Goal: Task Accomplishment & Management: Use online tool/utility

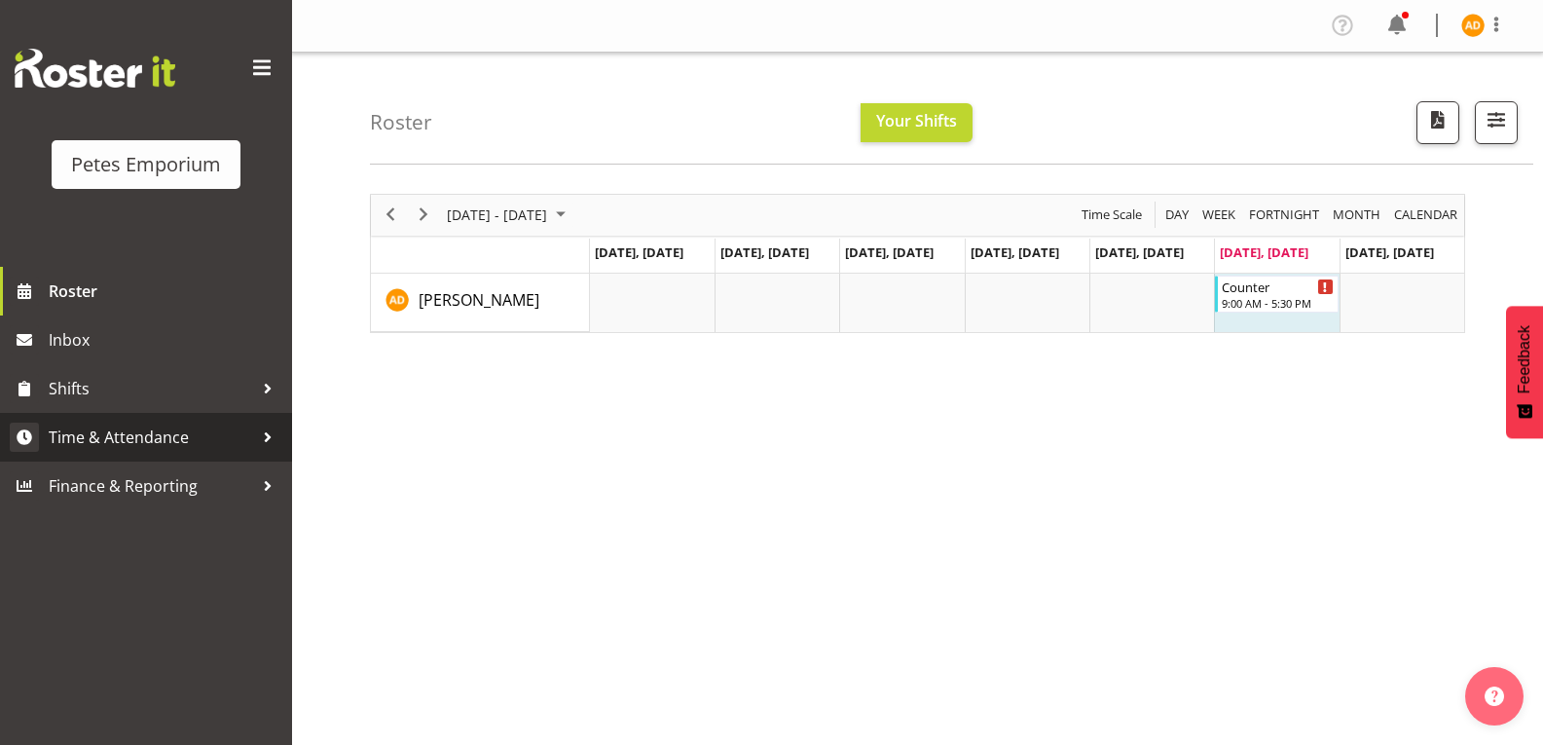
click at [253, 450] on div at bounding box center [267, 437] width 29 height 29
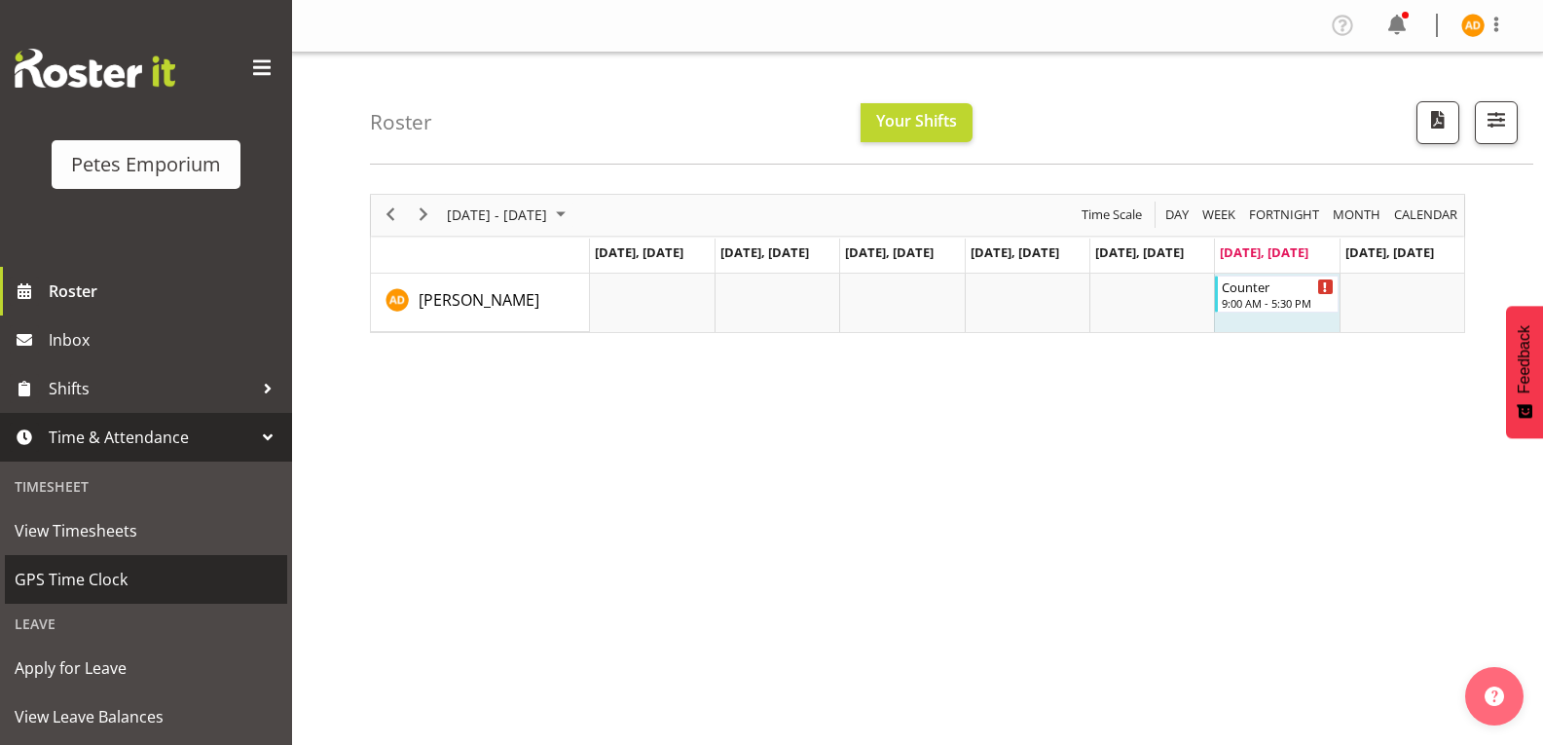
click at [158, 598] on link "GPS Time Clock" at bounding box center [146, 579] width 282 height 49
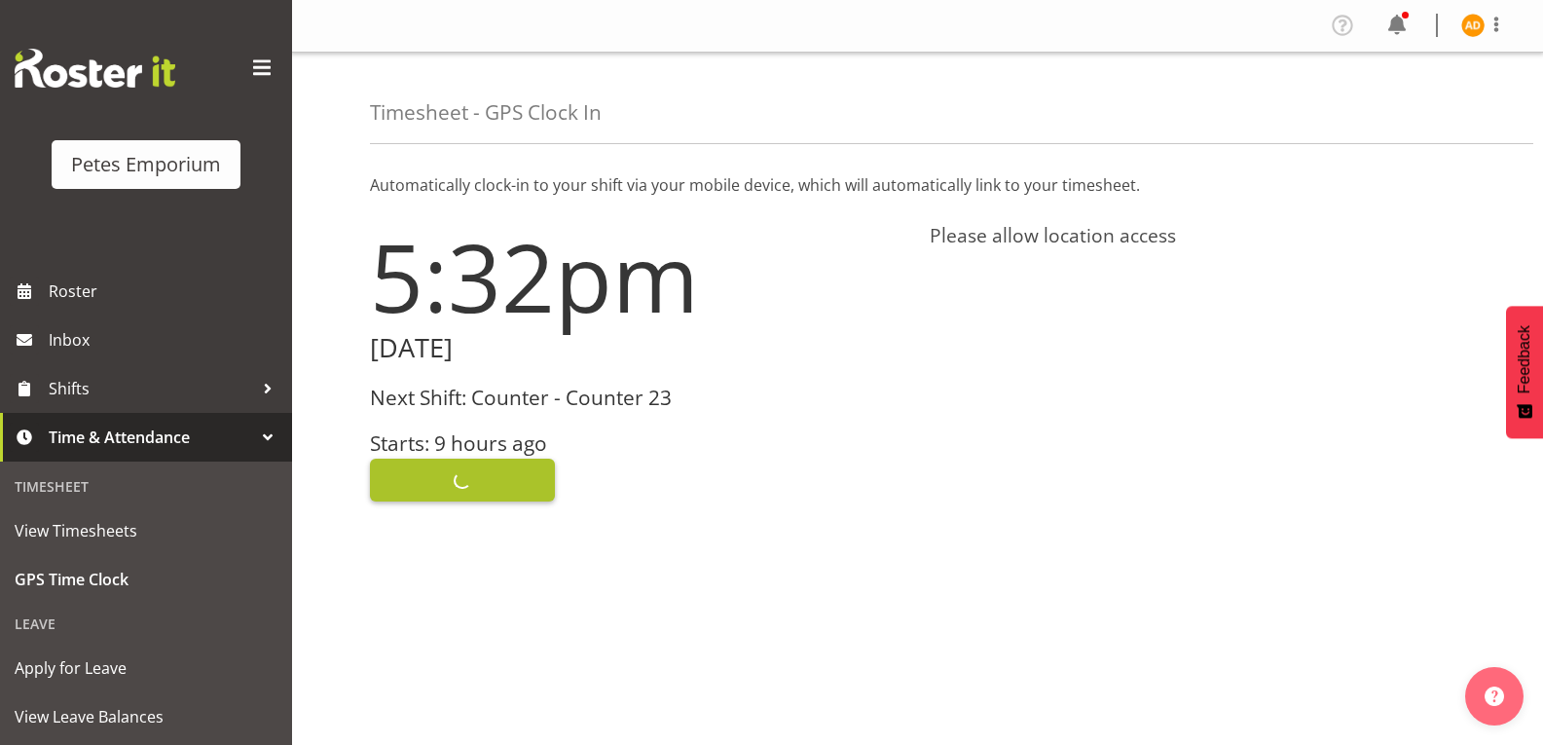
click at [442, 484] on span "Clock In" at bounding box center [462, 479] width 65 height 25
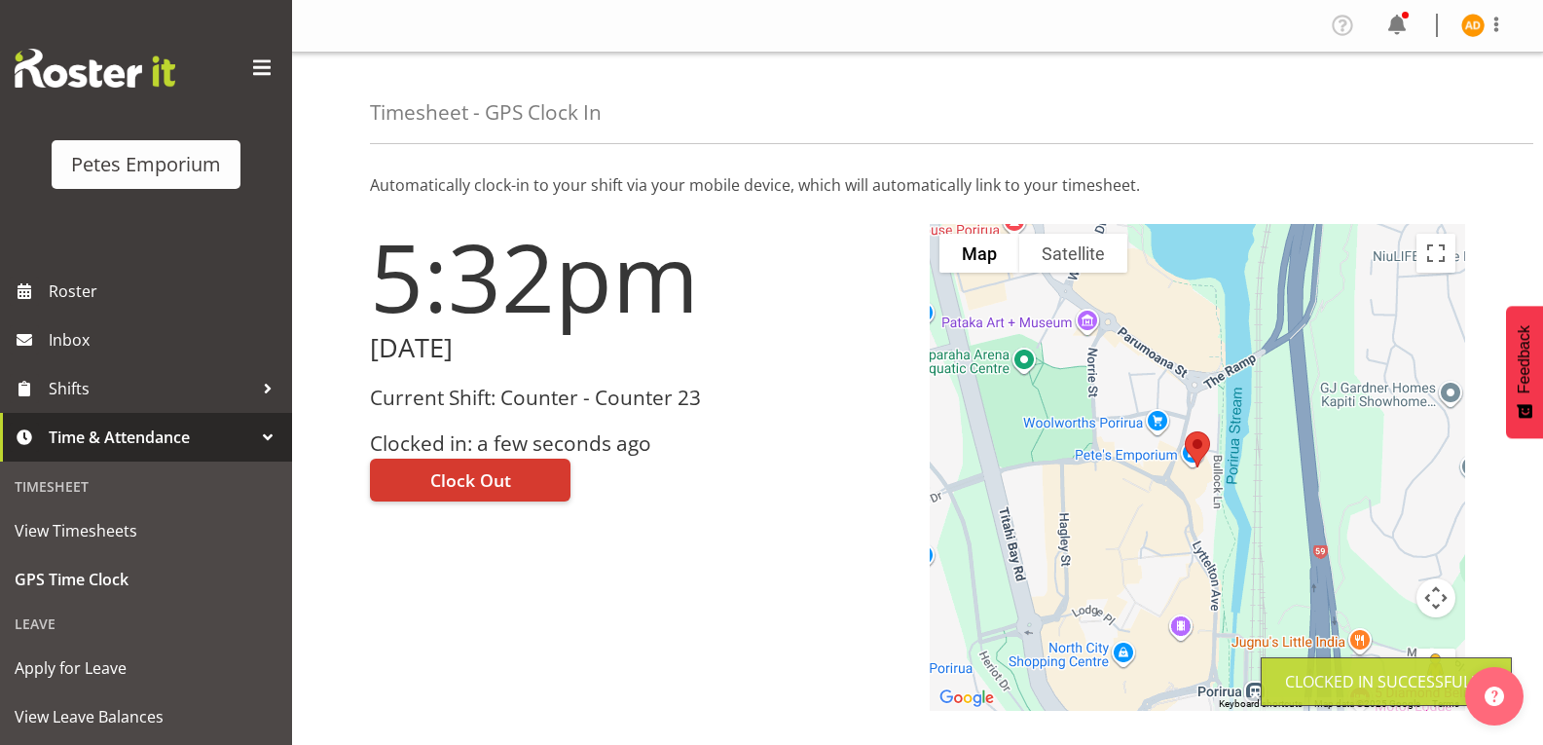
click at [1467, 35] on img at bounding box center [1472, 25] width 23 height 23
click at [1396, 116] on link "Log Out" at bounding box center [1414, 102] width 187 height 35
